Goal: Information Seeking & Learning: Learn about a topic

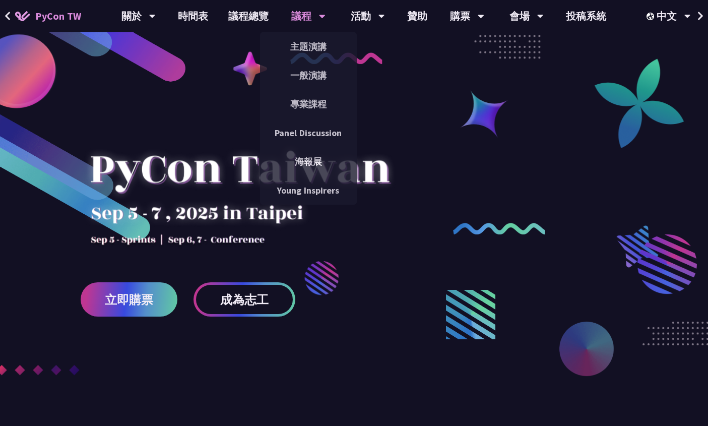
click at [156, 16] on div "議程" at bounding box center [138, 16] width 34 height 32
click at [303, 50] on link "主題演講" at bounding box center [308, 47] width 97 height 24
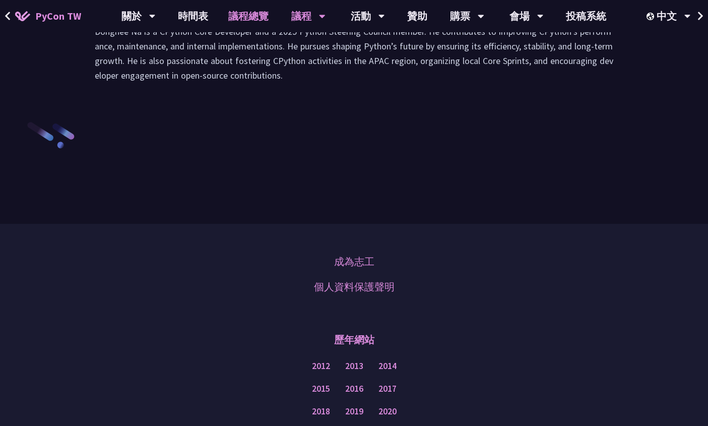
scroll to position [1526, 0]
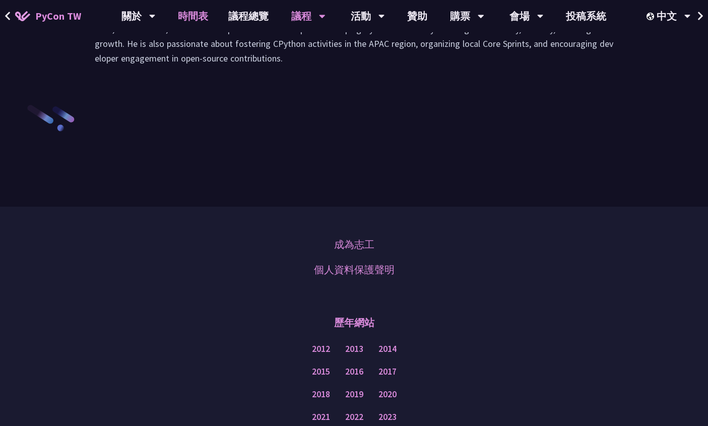
click at [199, 15] on link "時間表" at bounding box center [193, 16] width 50 height 32
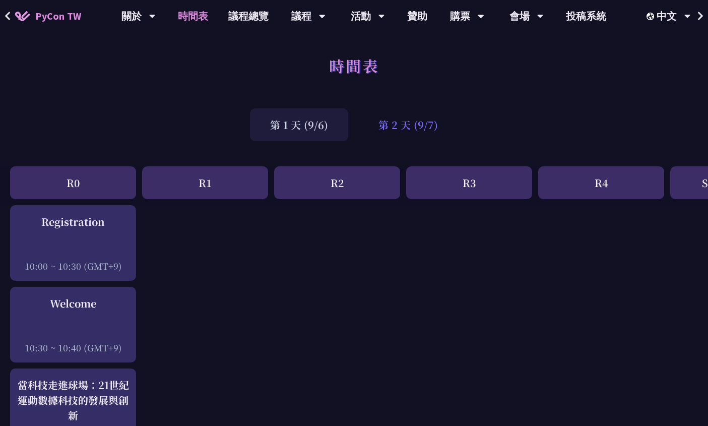
click at [396, 124] on div "第 2 天 (9/7)" at bounding box center [408, 124] width 100 height 33
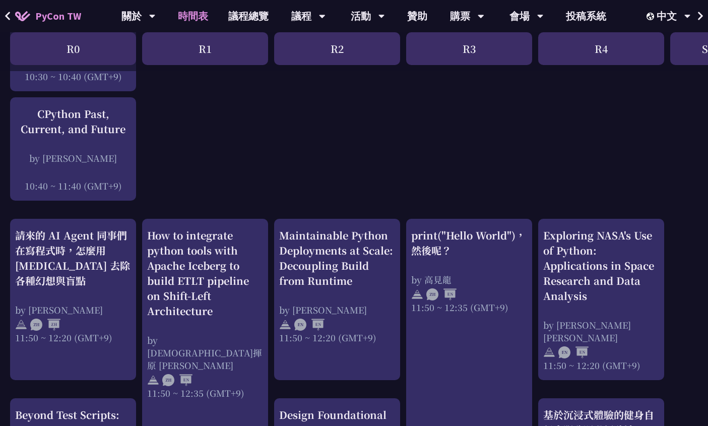
scroll to position [292, 0]
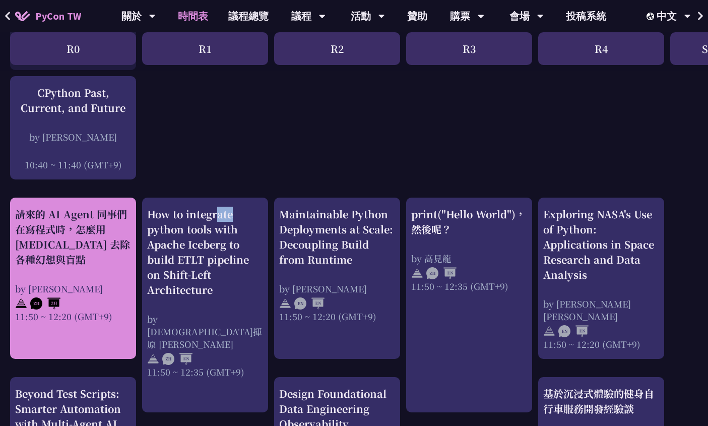
click at [121, 227] on div "請來的 AI Agent 同事們在寫程式時，怎麼用 [MEDICAL_DATA] 去除各種幻想與盲點" at bounding box center [73, 237] width 116 height 60
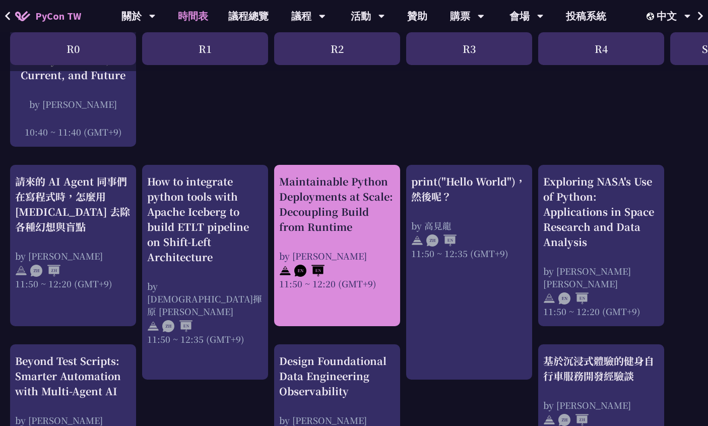
scroll to position [358, 0]
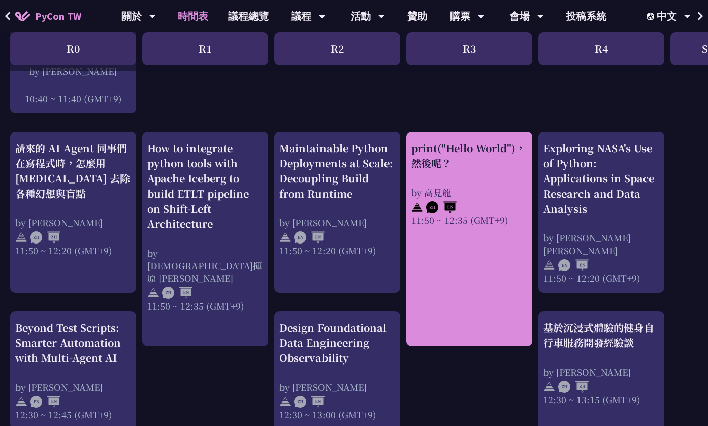
click at [470, 179] on div "print("Hello World")，然後呢？ by [PERSON_NAME] 11:50 ~ 12:35 (GMT+9)" at bounding box center [469, 184] width 116 height 86
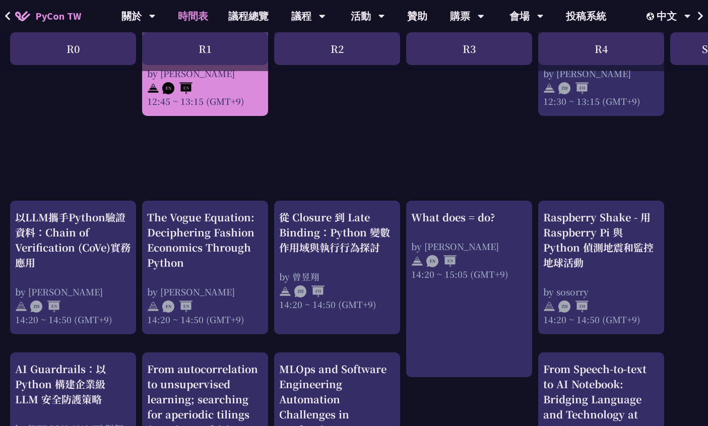
scroll to position [859, 0]
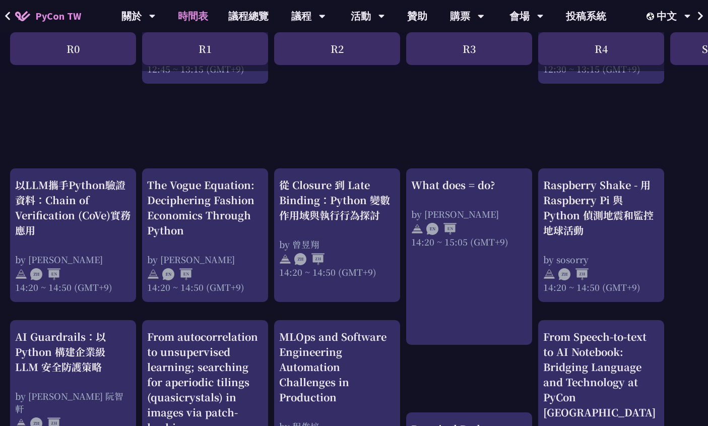
click at [322, 145] on div "print("Hello World")，然後呢？ by [PERSON_NAME] 11:50 ~ 12:35 (GMT+9) What does = do…" at bounding box center [535, 133] width 1070 height 1574
click at [316, 145] on div "print("Hello World")，然後呢？ by [PERSON_NAME] 11:50 ~ 12:35 (GMT+9) What does = do…" at bounding box center [535, 133] width 1070 height 1574
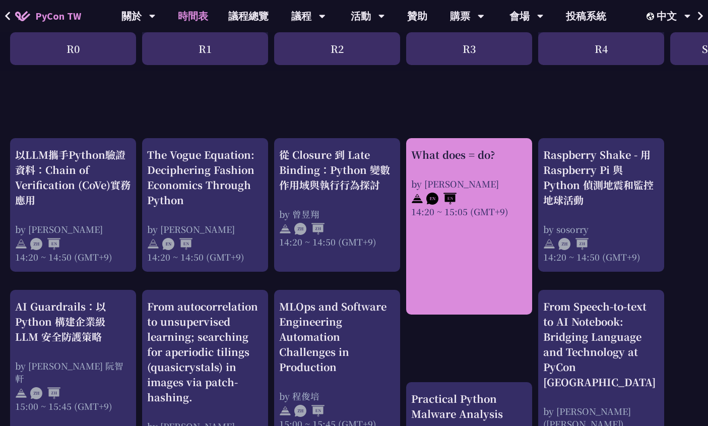
click at [460, 191] on div at bounding box center [469, 197] width 116 height 15
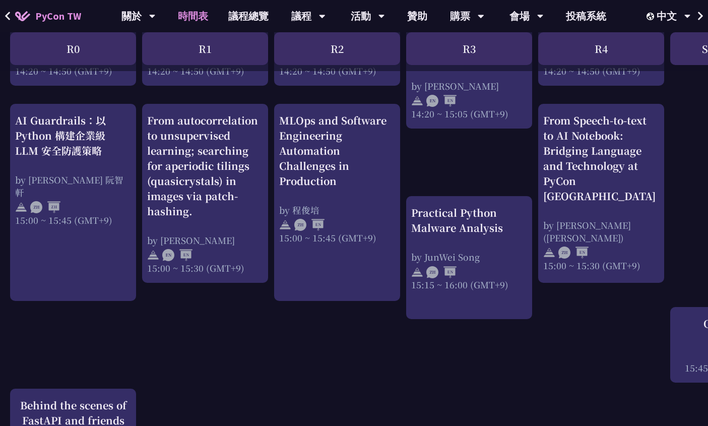
scroll to position [970, 0]
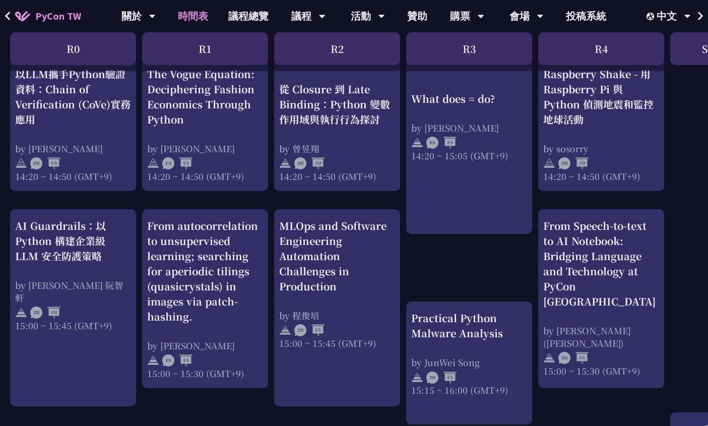
click at [445, 263] on div "print("Hello World")，然後呢？ by [PERSON_NAME] 11:50 ~ 12:35 (GMT+9) What does = do…" at bounding box center [535, 22] width 1070 height 1574
click at [461, 263] on div "print("Hello World")，然後呢？ by [PERSON_NAME] 11:50 ~ 12:35 (GMT+9) What does = do…" at bounding box center [535, 22] width 1070 height 1574
click at [449, 263] on div "print("Hello World")，然後呢？ by [PERSON_NAME] 11:50 ~ 12:35 (GMT+9) What does = do…" at bounding box center [535, 22] width 1070 height 1574
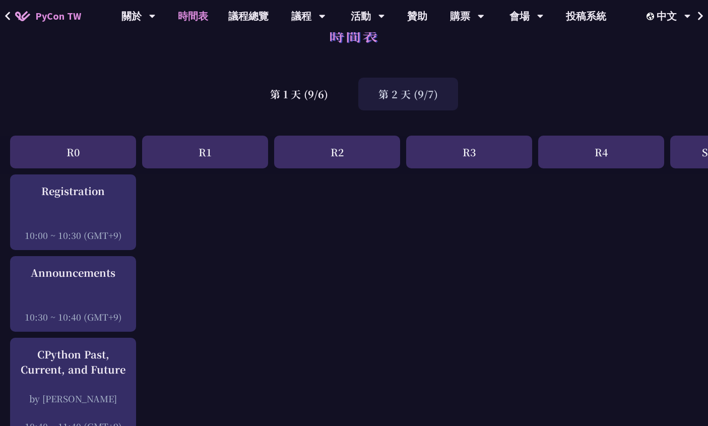
scroll to position [0, 0]
